Goal: Find contact information: Find contact information

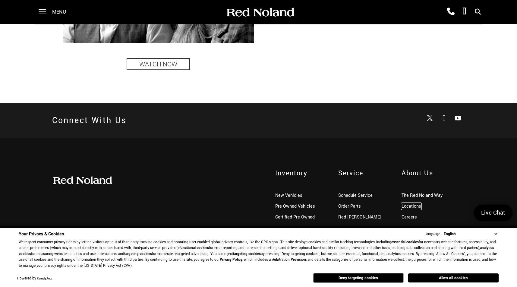
click at [414, 207] on link "Locations" at bounding box center [412, 206] width 20 height 6
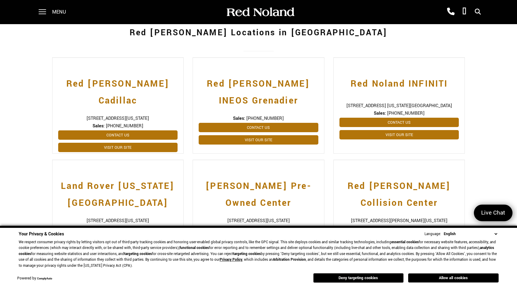
scroll to position [191, 0]
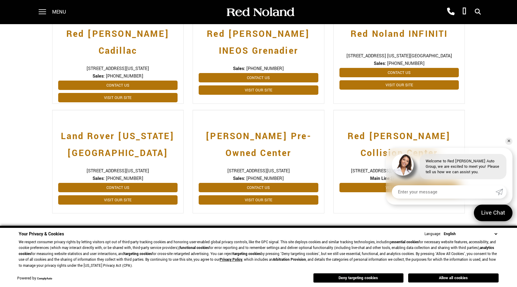
drag, startPoint x: 207, startPoint y: 171, endPoint x: 310, endPoint y: 172, distance: 103.1
click at [310, 172] on span "[STREET_ADDRESS][US_STATE]" at bounding box center [259, 171] width 120 height 6
copy span "[STREET_ADDRESS][US_STATE]"
